Goal: Task Accomplishment & Management: Manage account settings

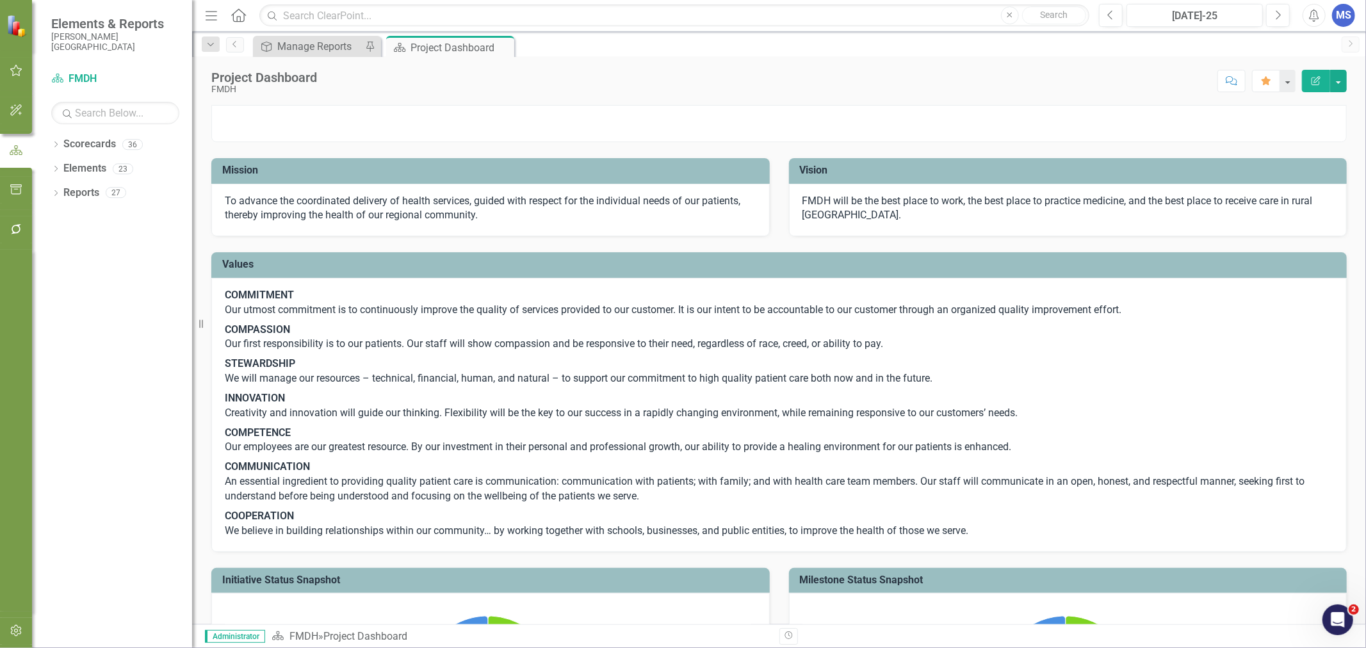
click at [53, 144] on icon "Dropdown" at bounding box center [55, 145] width 9 height 7
click at [61, 168] on icon "Dropdown" at bounding box center [63, 169] width 10 height 8
click at [74, 266] on icon "Dropdown" at bounding box center [75, 265] width 10 height 8
click at [112, 383] on link "Coding" at bounding box center [144, 387] width 96 height 15
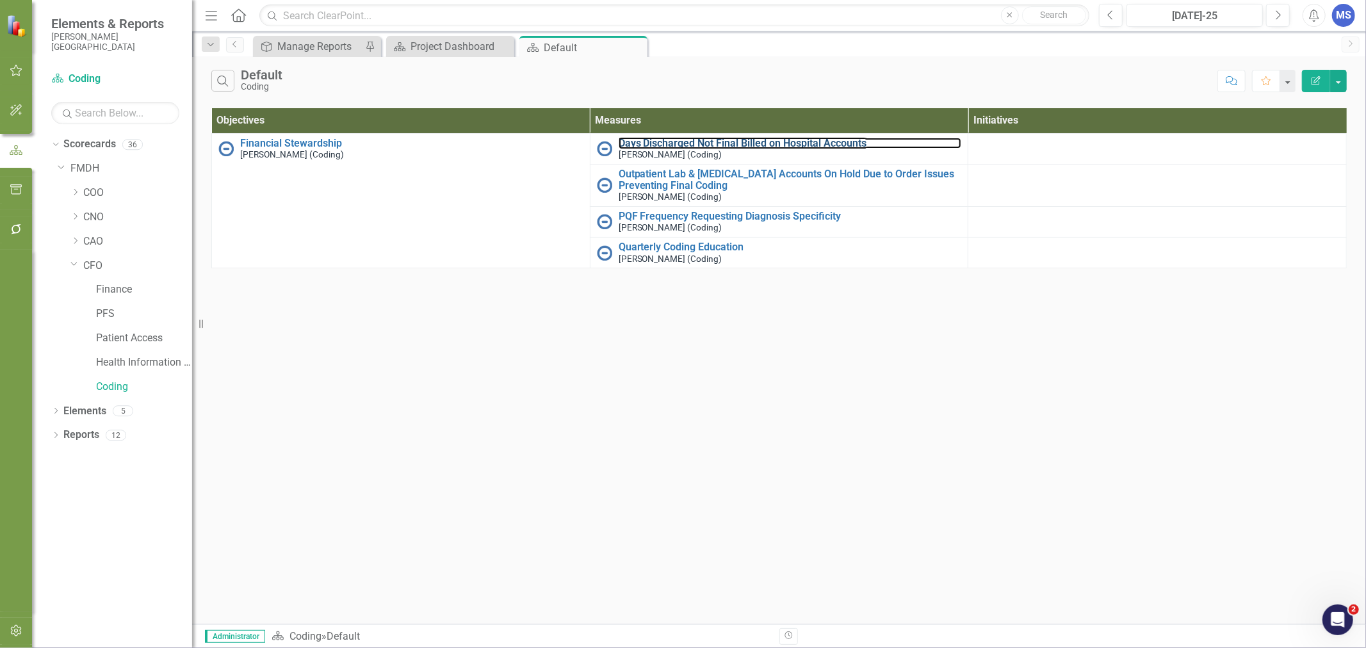
click at [664, 147] on link "Days Discharged Not Final Billed on Hospital Accounts" at bounding box center [790, 144] width 343 height 12
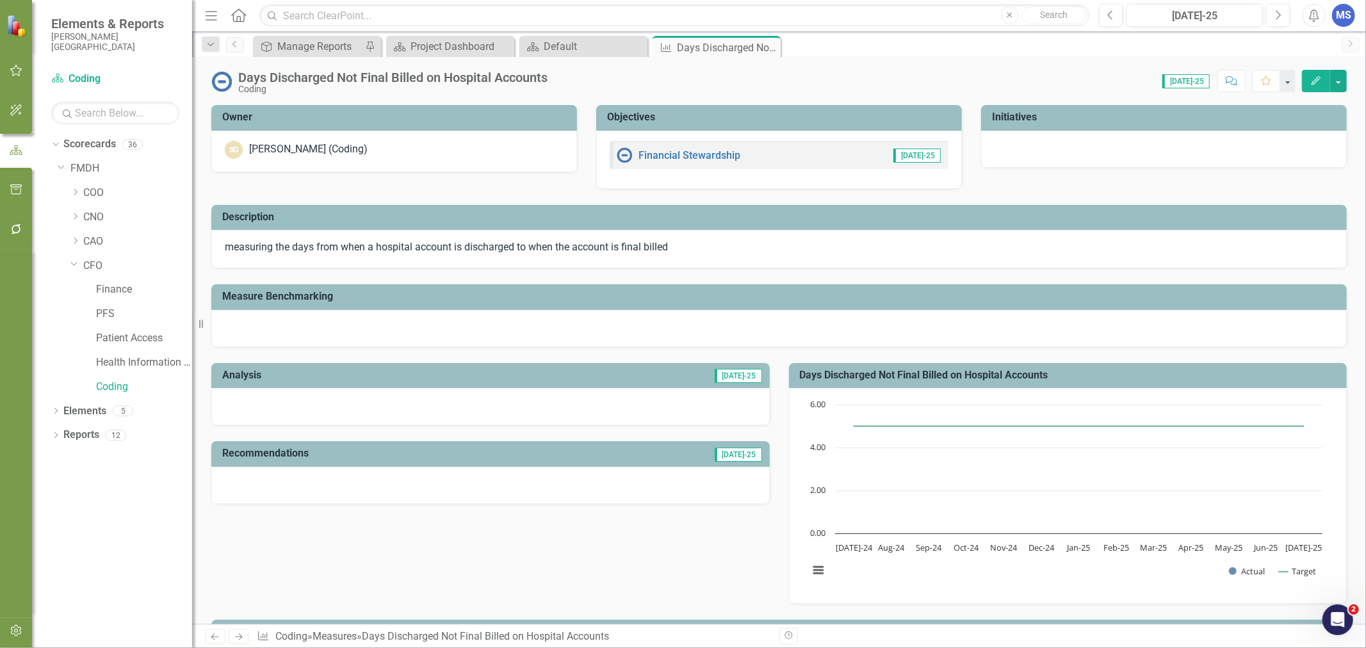
click at [1316, 81] on icon "Edit" at bounding box center [1317, 80] width 12 height 9
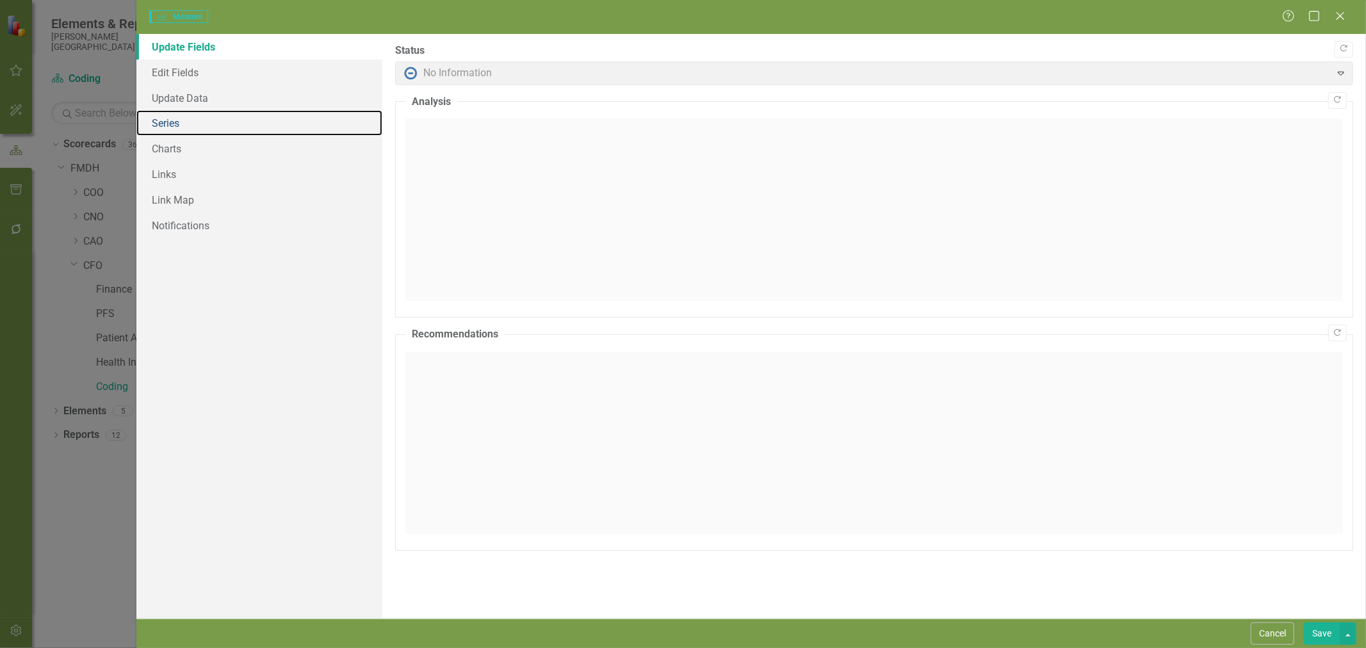
click at [180, 126] on link "Series" at bounding box center [259, 123] width 246 height 26
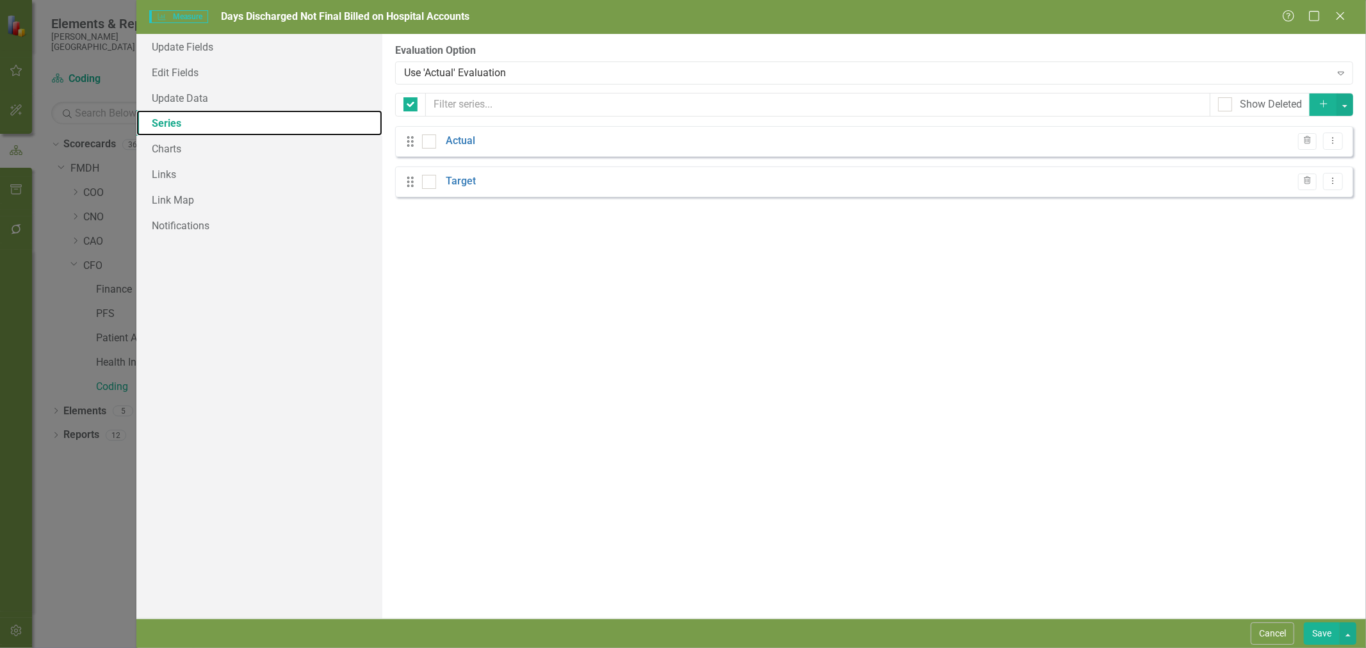
checkbox input "false"
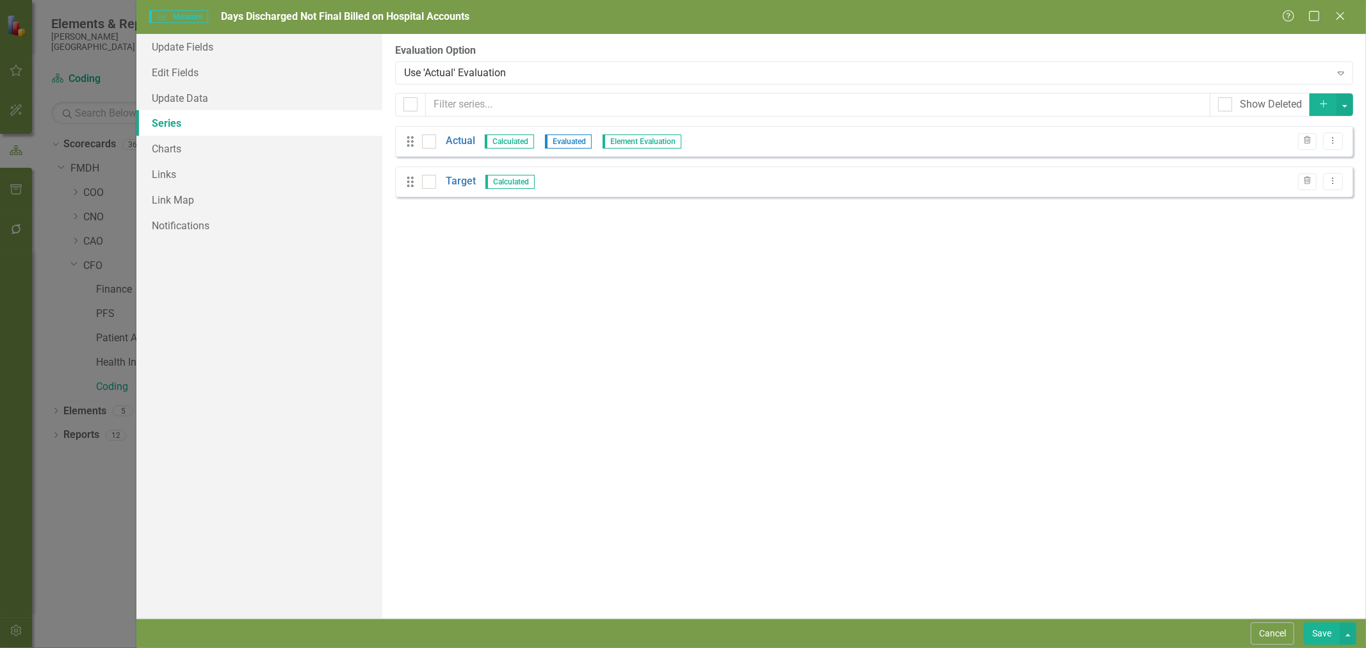
click at [465, 145] on link "Actual" at bounding box center [460, 141] width 29 height 15
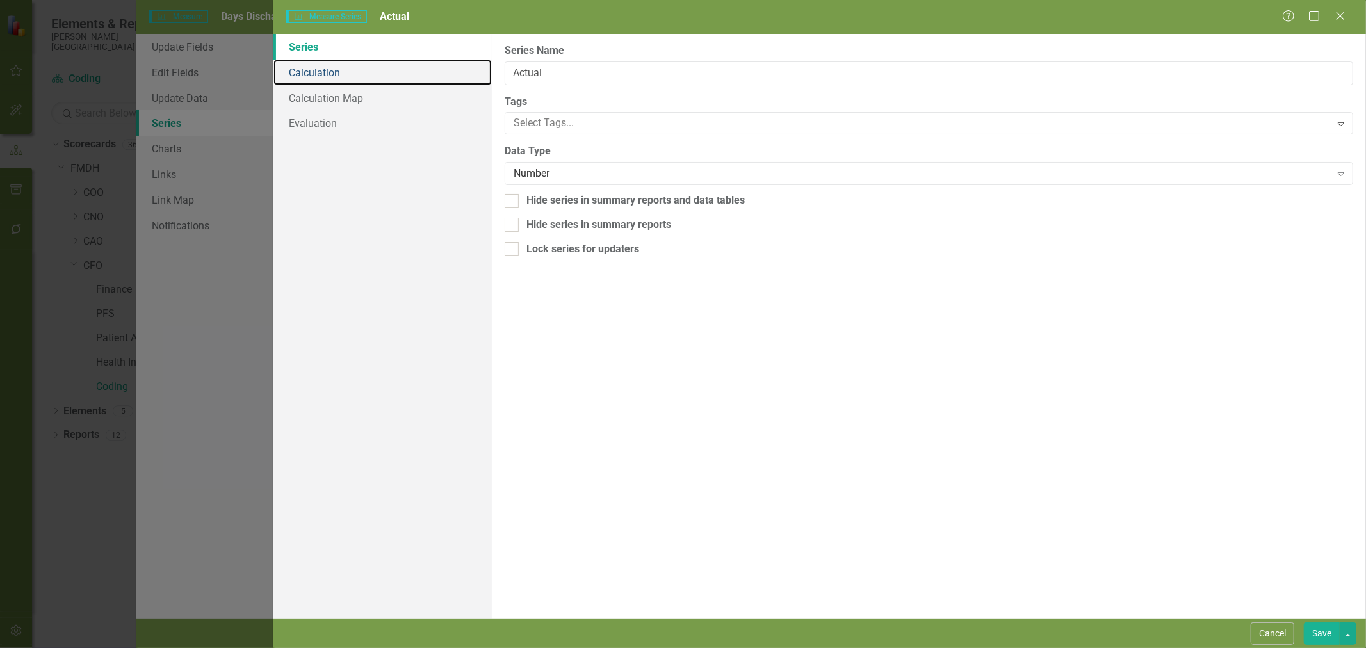
click at [333, 69] on link "Calculation" at bounding box center [383, 73] width 218 height 26
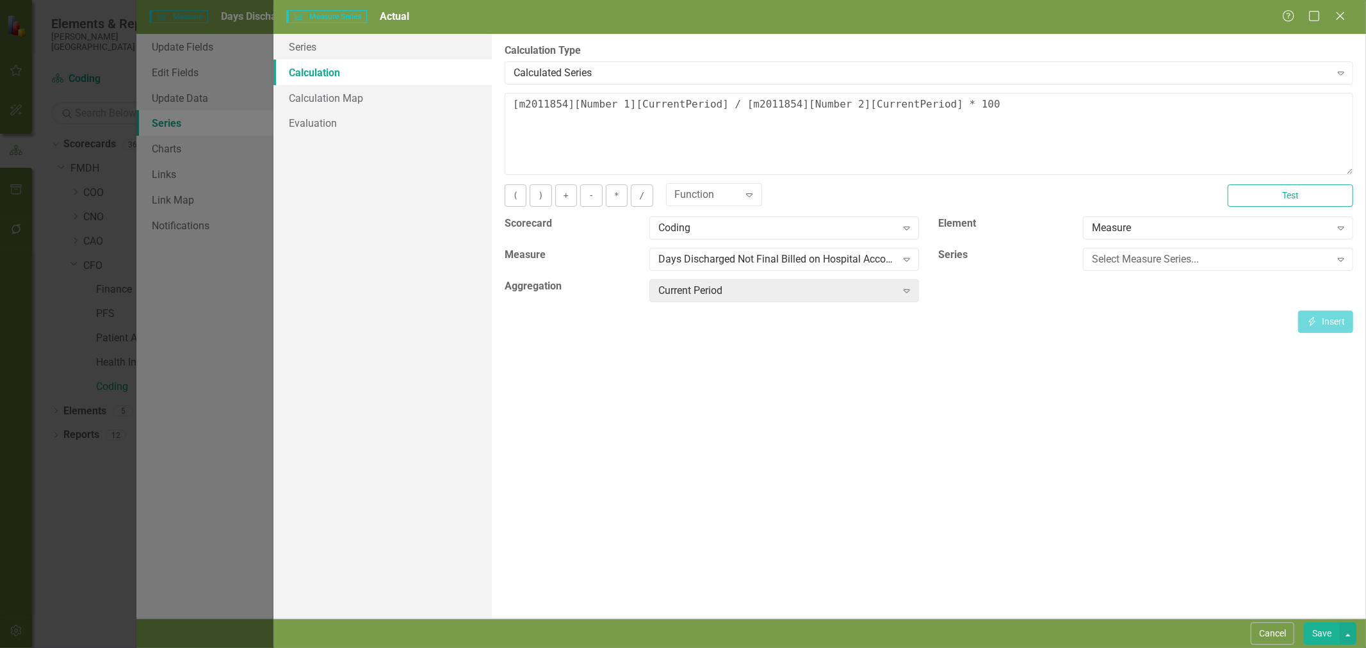
click at [605, 72] on div "Calculated Series" at bounding box center [922, 72] width 817 height 15
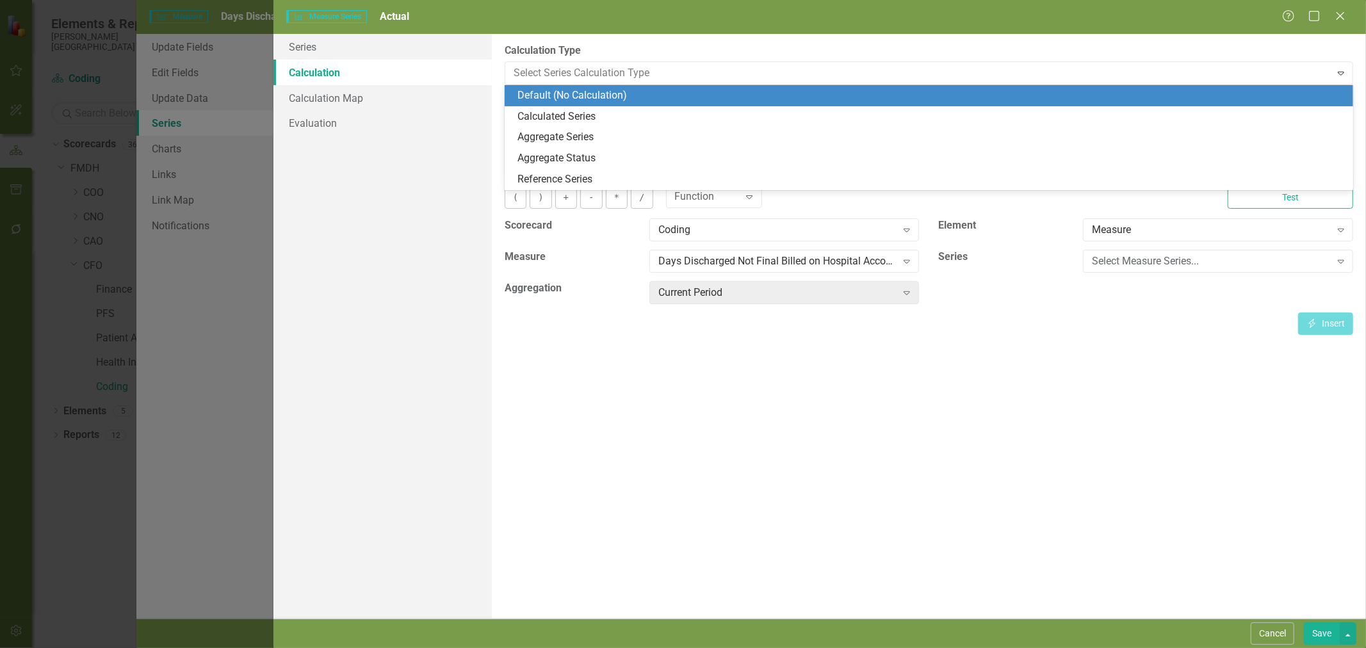
click at [593, 96] on div "Default (No Calculation)" at bounding box center [932, 95] width 828 height 15
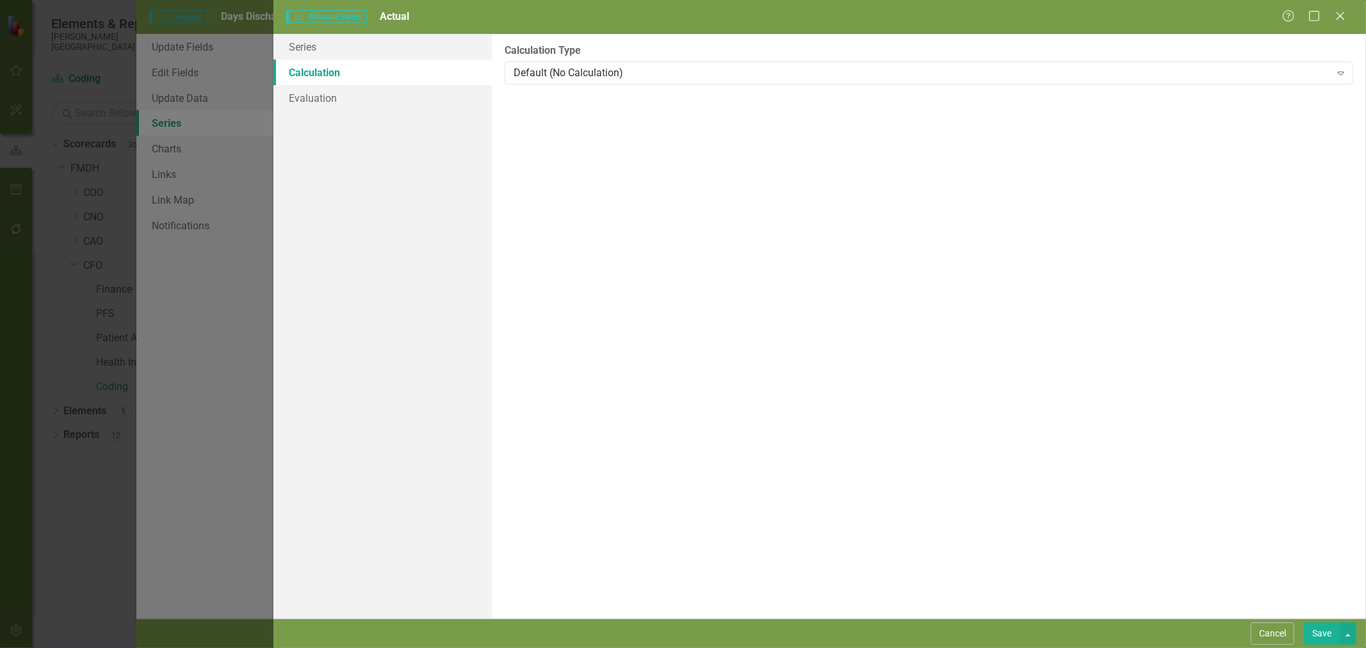
click at [1330, 631] on button "Save" at bounding box center [1322, 634] width 36 height 22
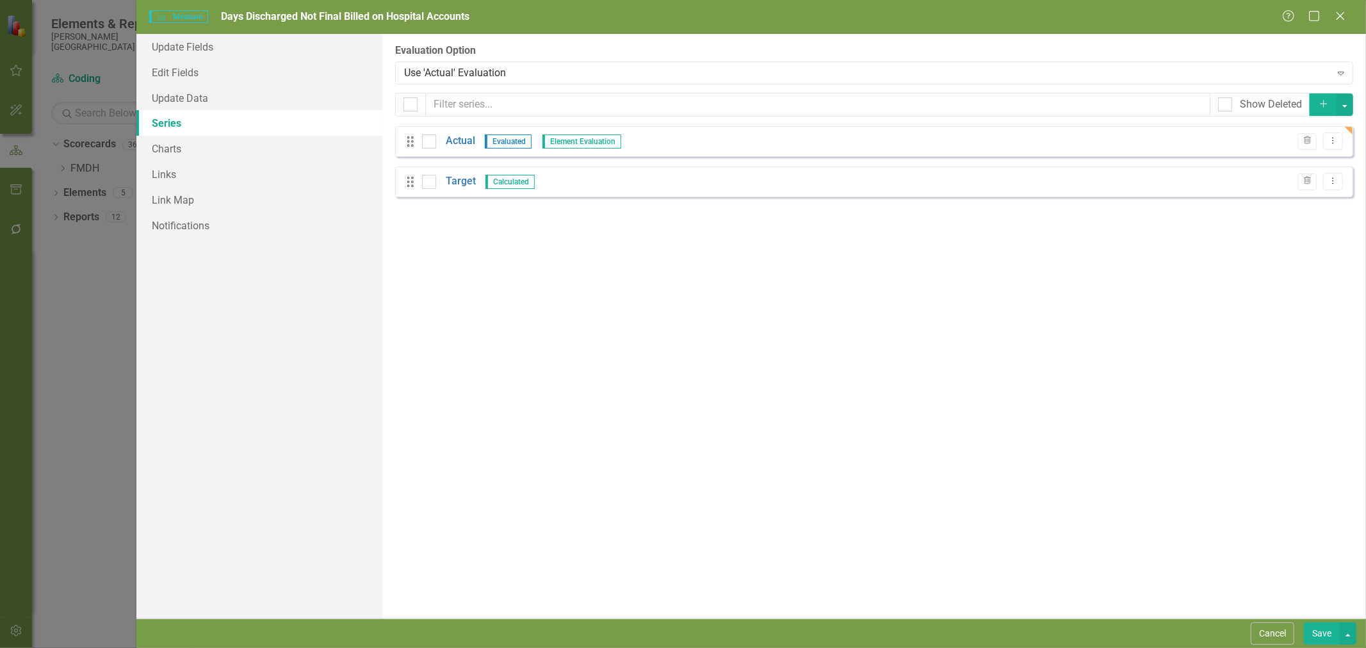
click at [1325, 637] on button "Save" at bounding box center [1322, 634] width 36 height 22
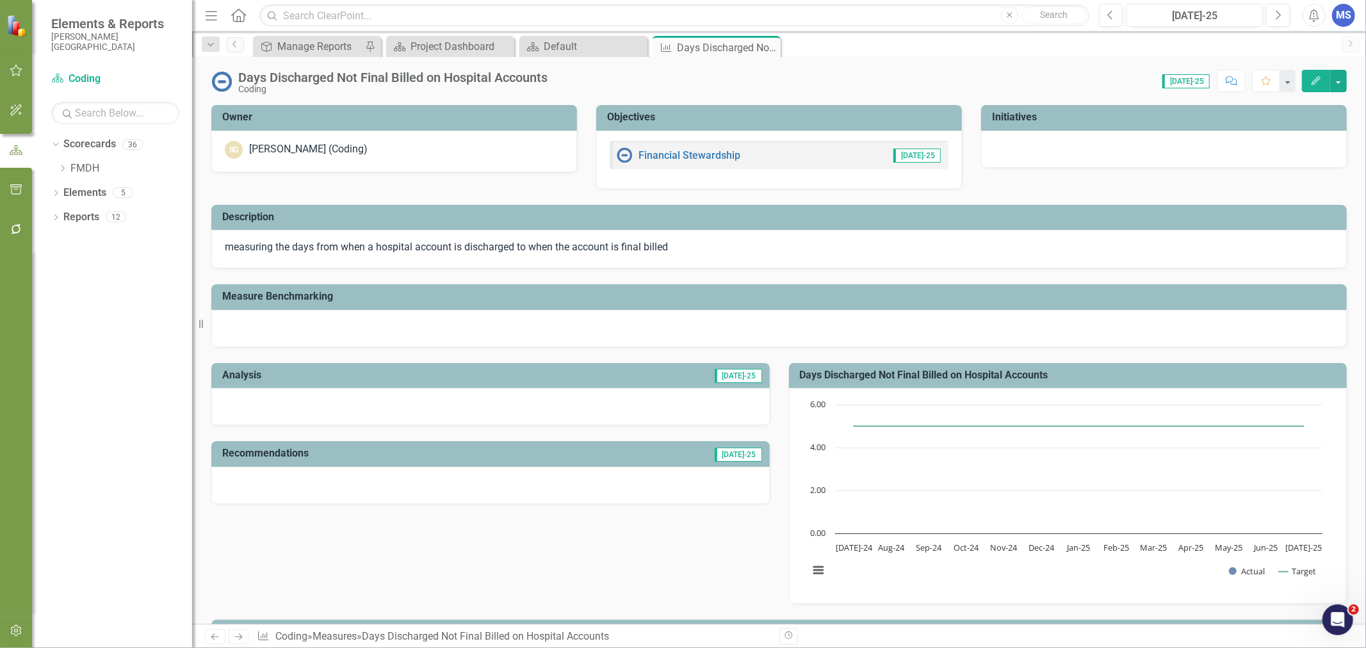
click at [0, 0] on icon "Close" at bounding box center [0, 0] width 0 height 0
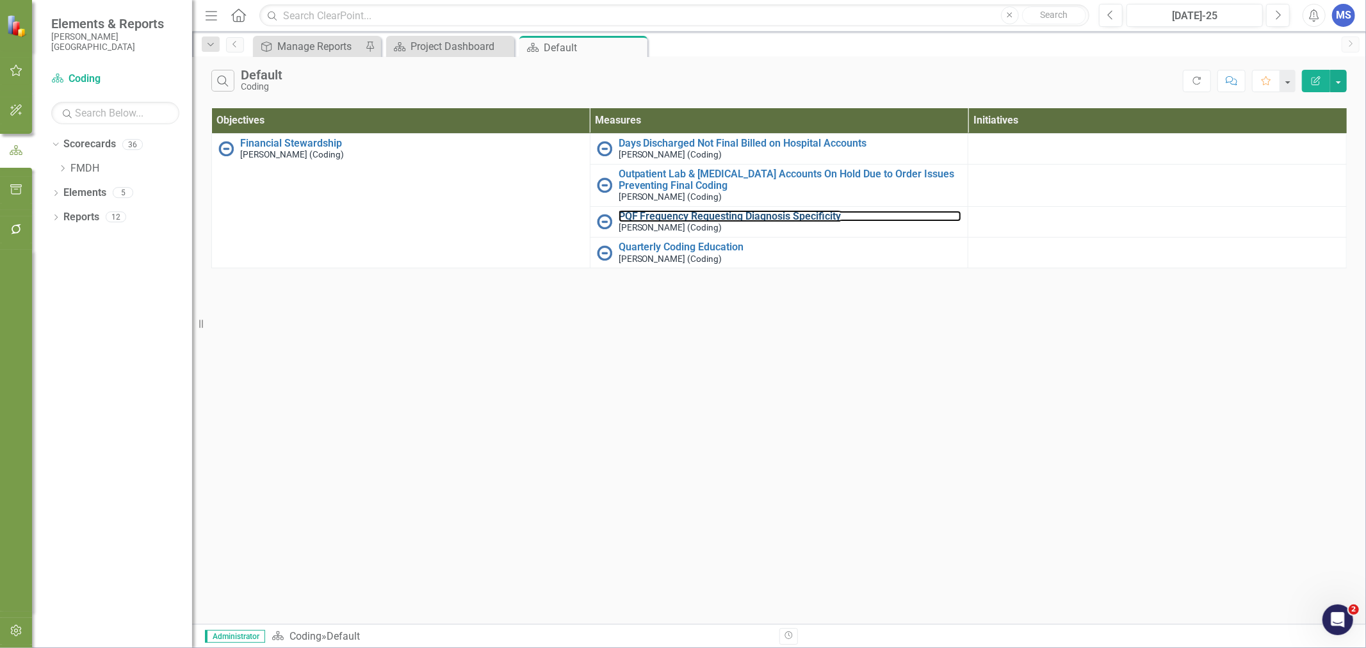
click at [679, 217] on link "PQF Frequency Requesting Diagnosis Specificity" at bounding box center [790, 217] width 343 height 12
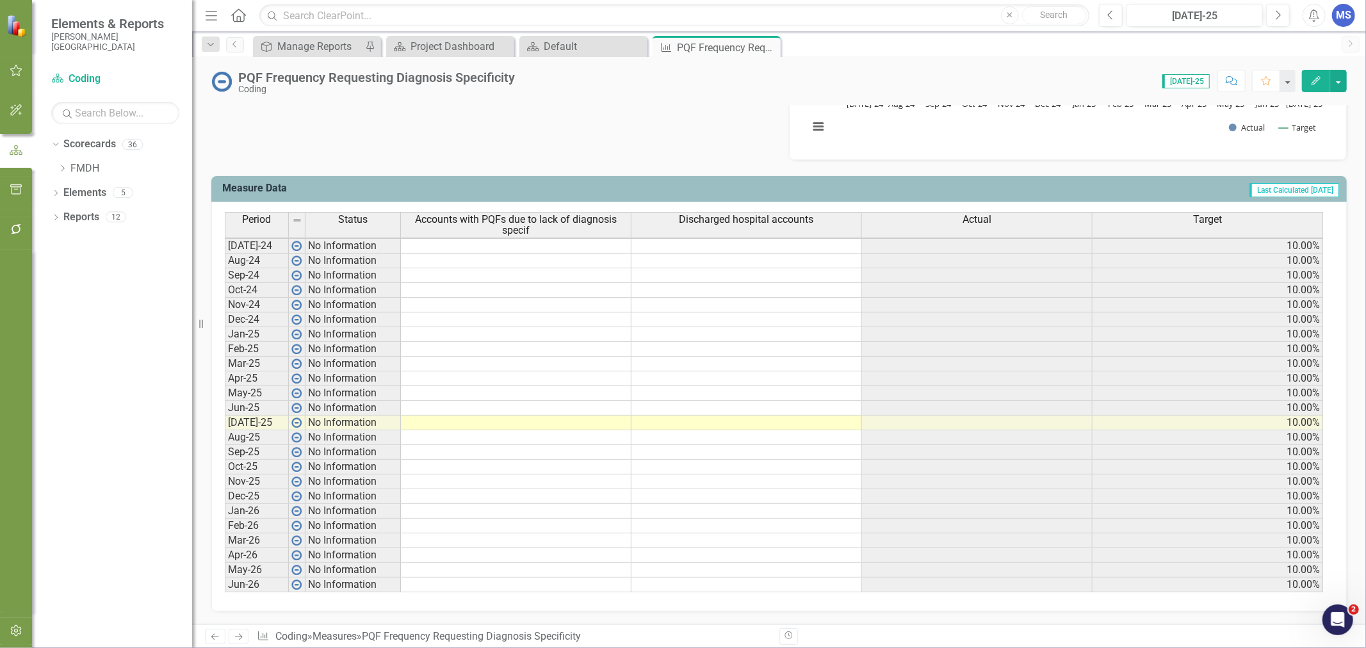
scroll to position [1, 9]
